Goal: Transaction & Acquisition: Purchase product/service

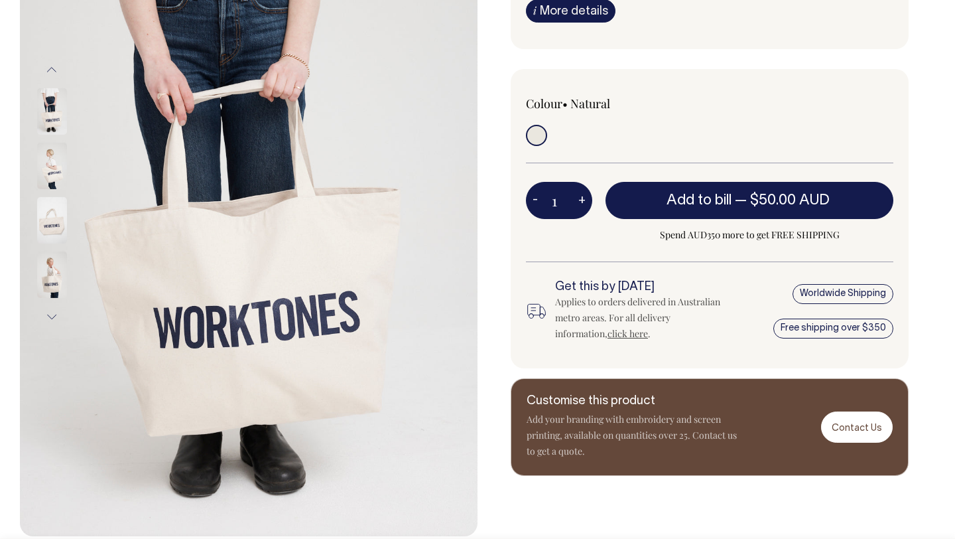
scroll to position [239, 0]
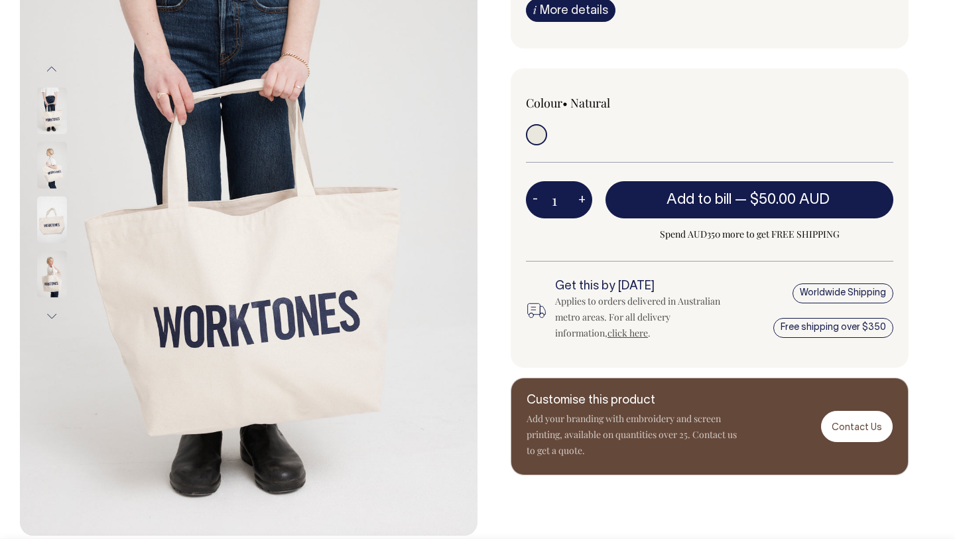
click at [945, 58] on div "Previous Next i" at bounding box center [477, 192] width 955 height 686
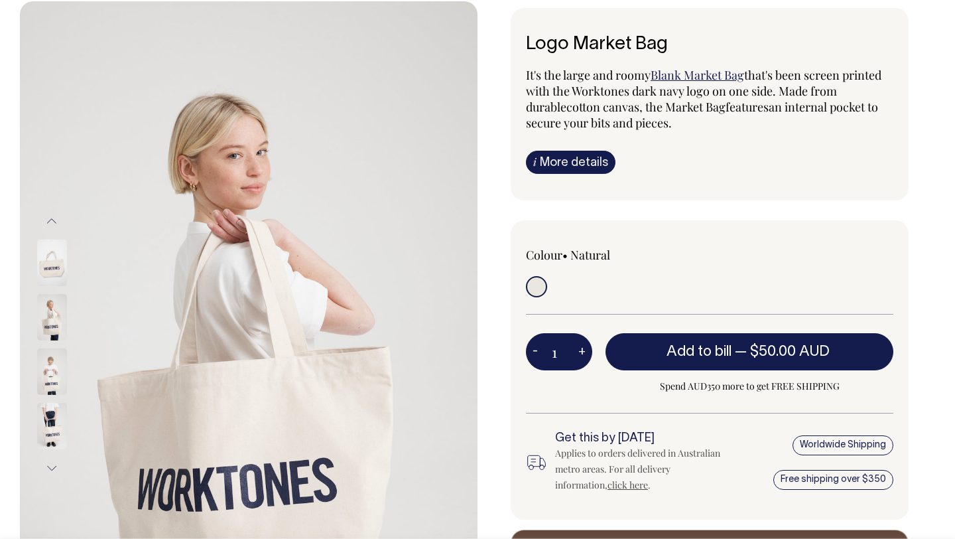
scroll to position [88, 0]
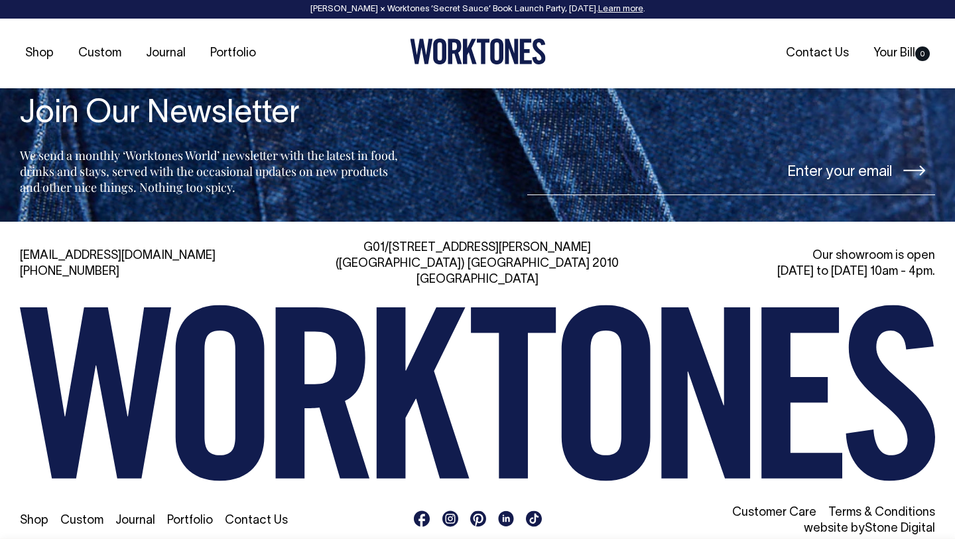
scroll to position [1984, 0]
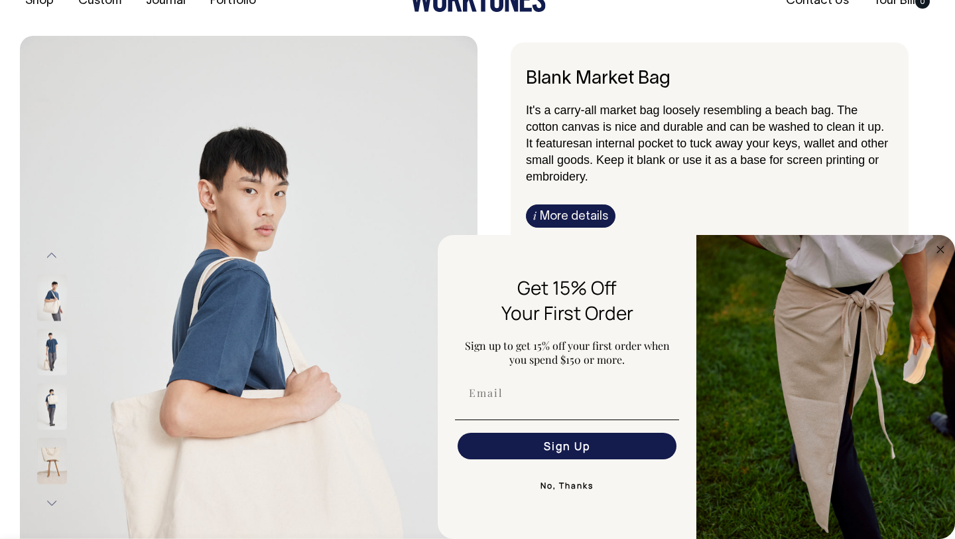
scroll to position [52, 0]
